Goal: Information Seeking & Learning: Check status

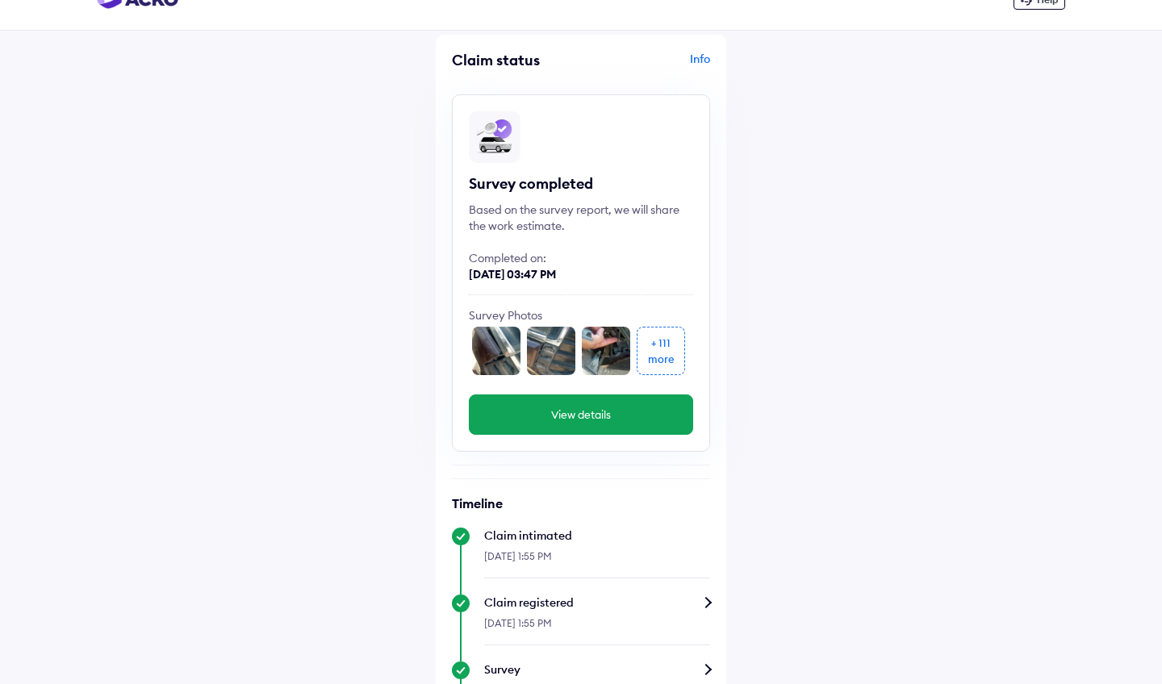
scroll to position [23, 0]
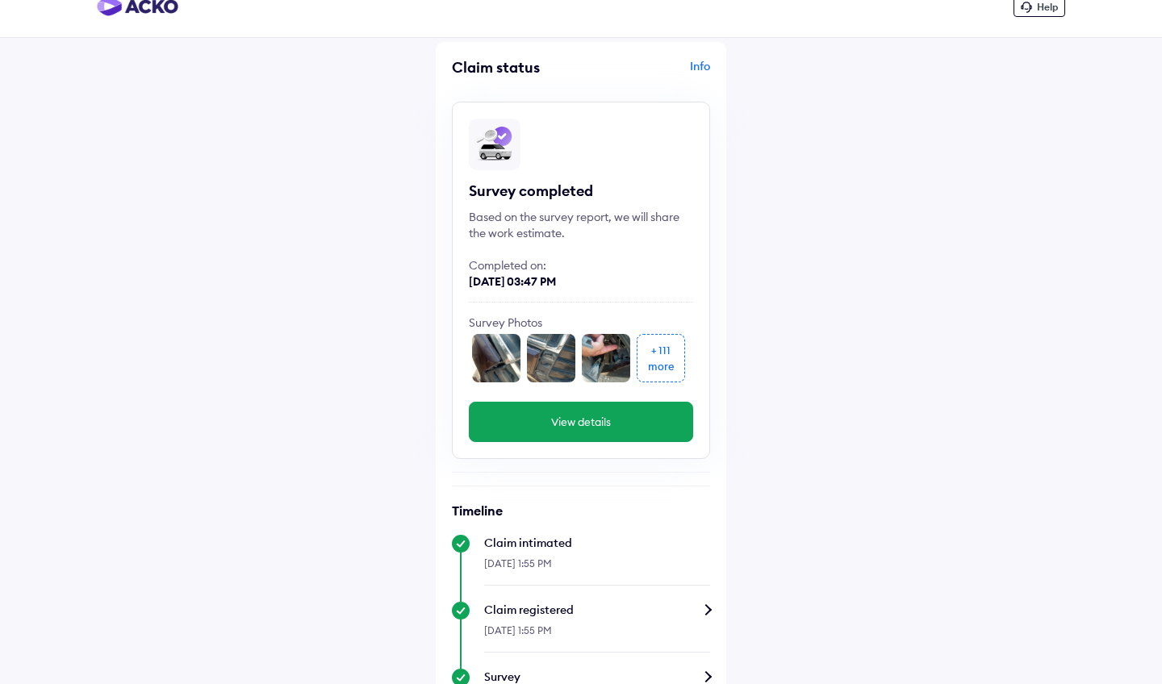
click at [497, 364] on img at bounding box center [496, 358] width 48 height 48
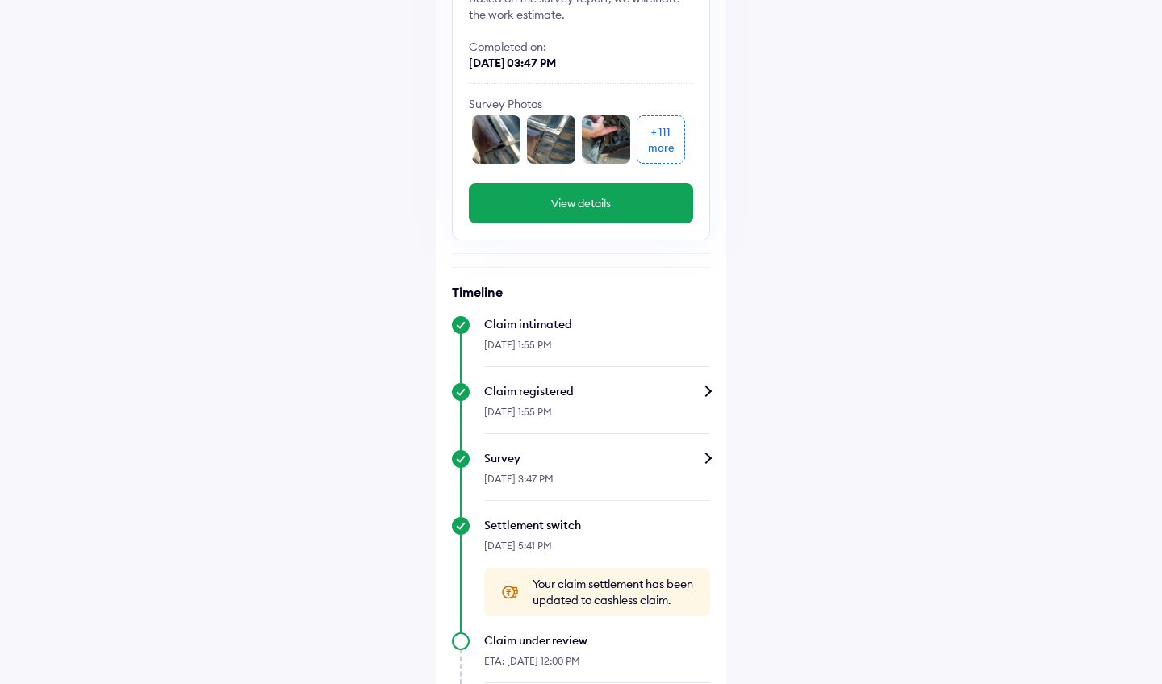
scroll to position [294, 0]
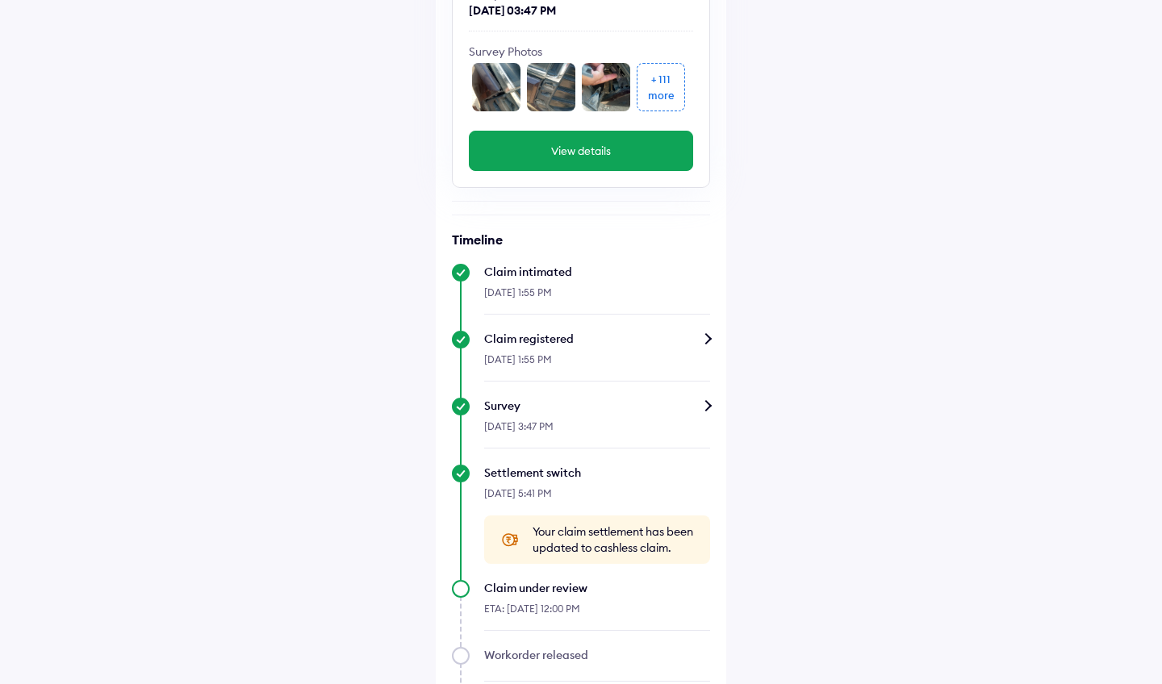
click at [573, 478] on div "Settlement switch" at bounding box center [597, 473] width 226 height 16
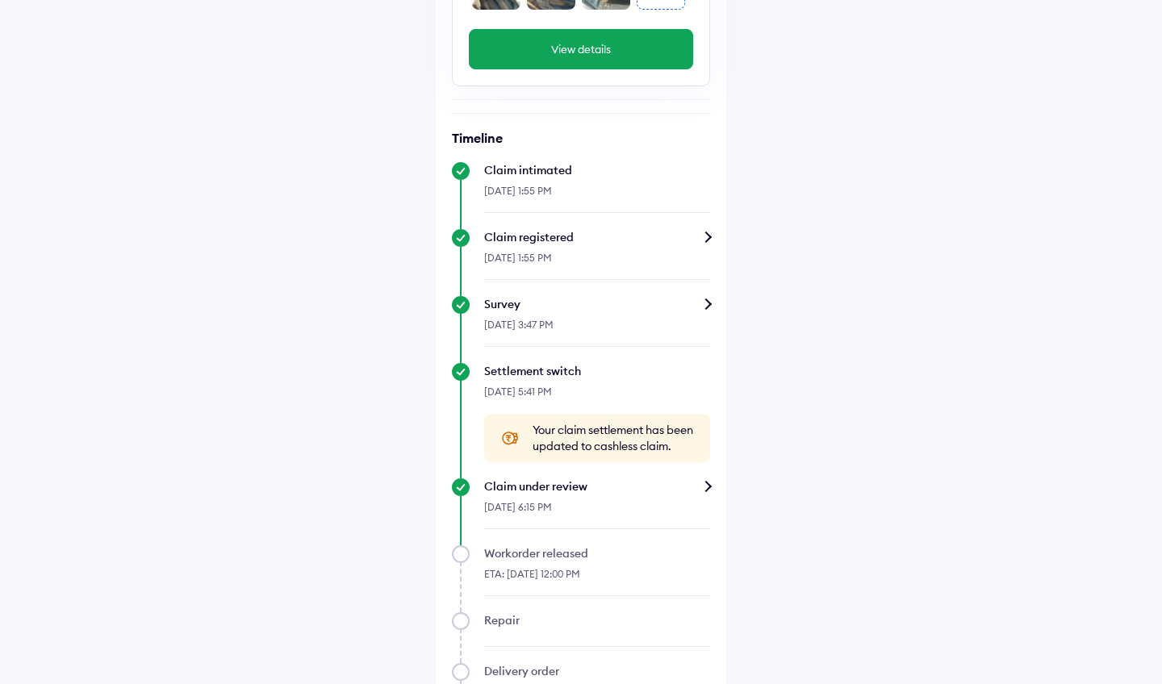
scroll to position [416, 0]
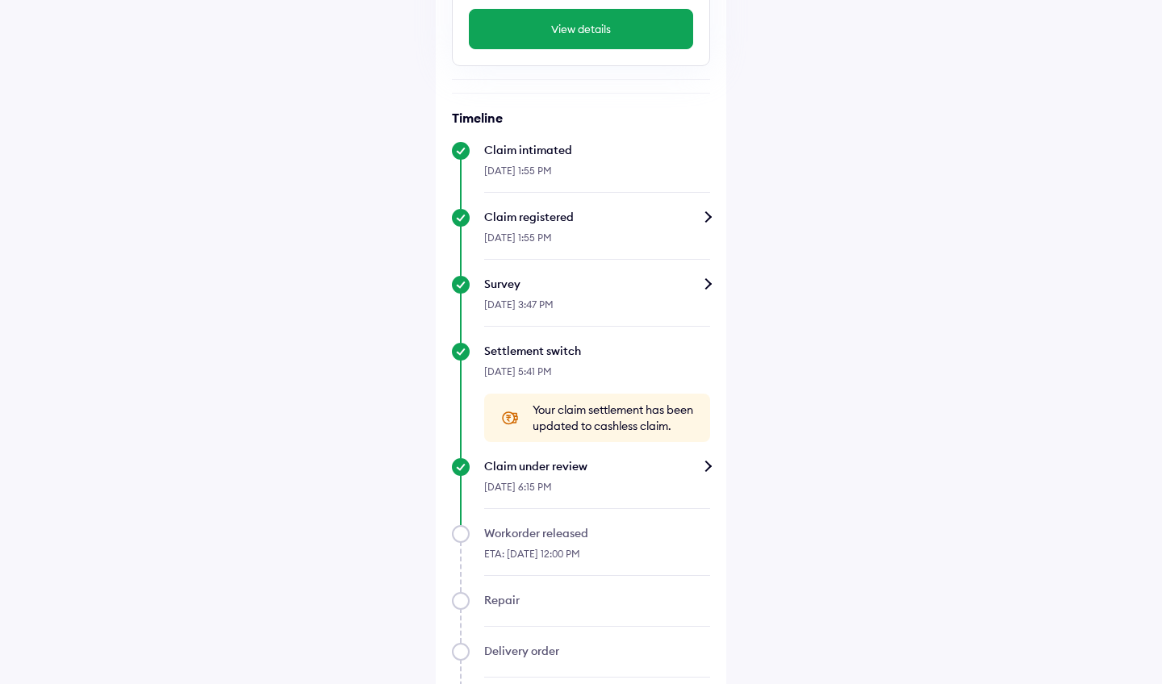
click at [710, 474] on div "Claim under review" at bounding box center [597, 466] width 226 height 16
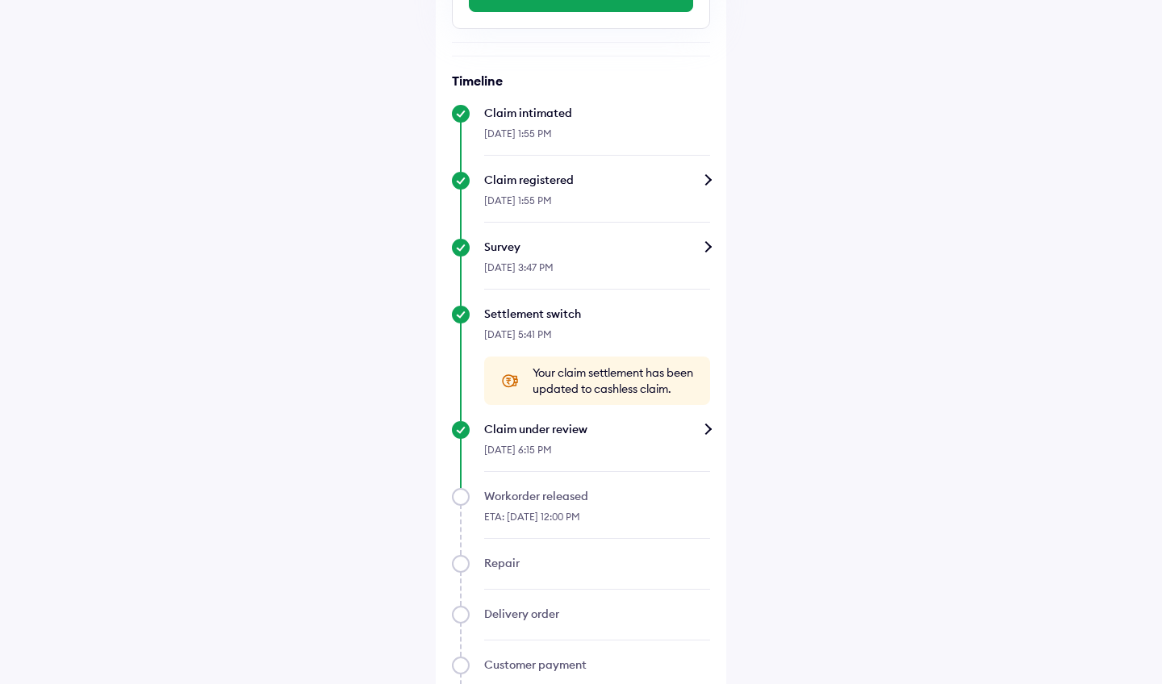
scroll to position [454, 0]
click at [511, 436] on div "Claim under review" at bounding box center [597, 428] width 226 height 16
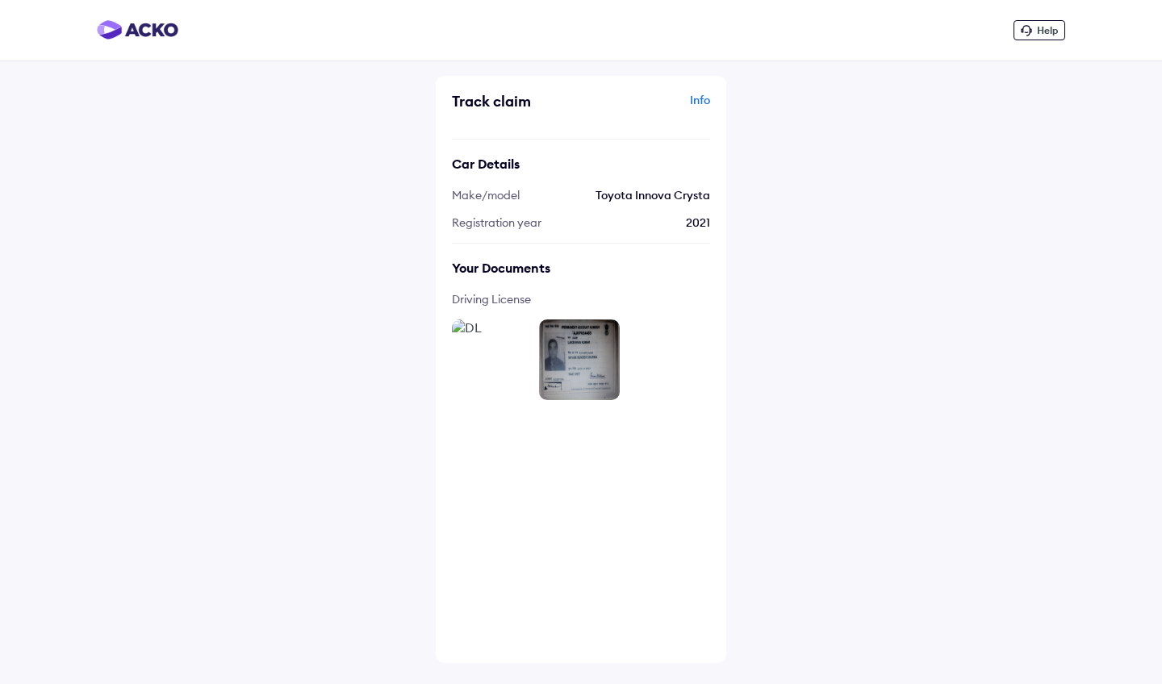
click at [702, 102] on div "Info" at bounding box center [647, 107] width 125 height 31
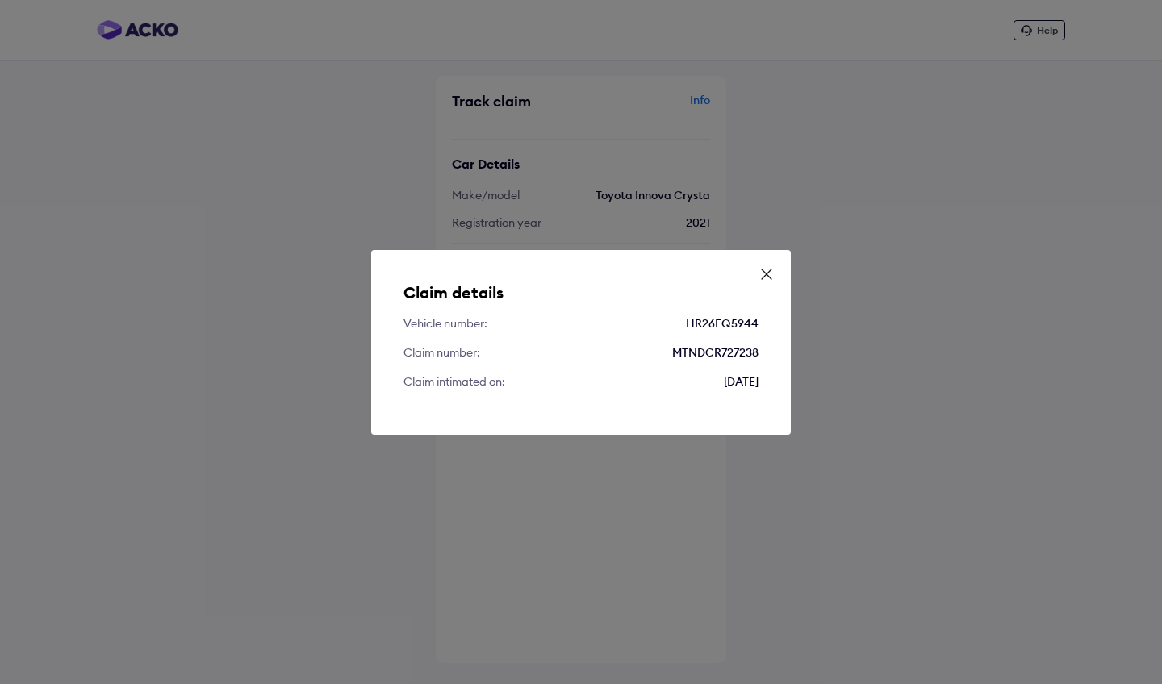
click at [773, 269] on icon at bounding box center [766, 274] width 16 height 16
